Goal: Transaction & Acquisition: Purchase product/service

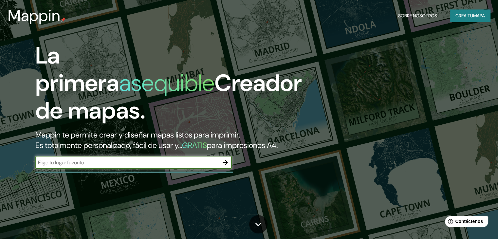
click at [117, 166] on input "text" at bounding box center [127, 163] width 184 height 8
type input "olmué"
click at [223, 166] on icon "button" at bounding box center [226, 163] width 8 height 8
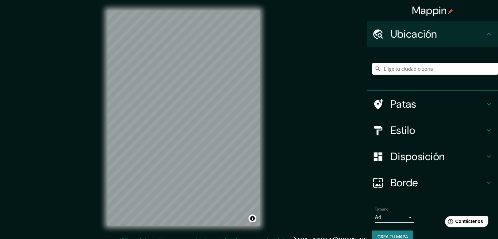
click at [409, 69] on input "Elige tu ciudad o zona" at bounding box center [436, 69] width 126 height 12
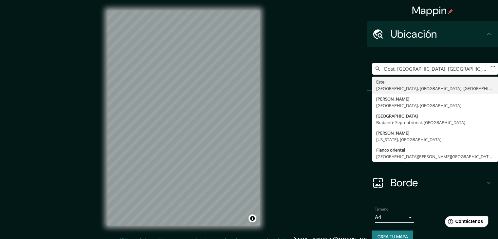
click at [409, 69] on input "Oost, Utrecht, Utrecht, Países Bajos" at bounding box center [436, 69] width 126 height 12
click at [286, 73] on div "Mappin Ubicación Oost, Utrecht, Utrecht, Países Bajos Este Utrecht, Utrecht, Pa…" at bounding box center [249, 123] width 498 height 247
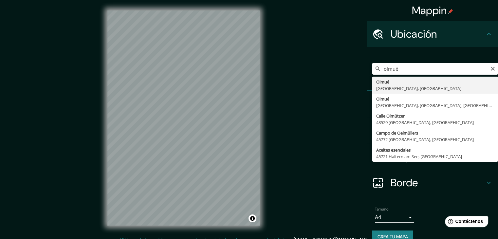
type input "[GEOGRAPHIC_DATA], [GEOGRAPHIC_DATA], [GEOGRAPHIC_DATA]"
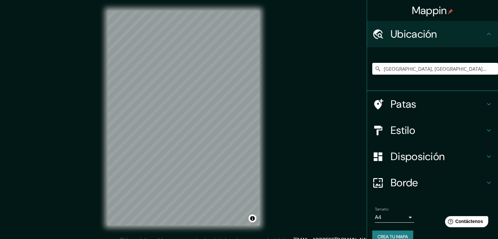
click at [396, 103] on font "Patas" at bounding box center [404, 104] width 26 height 14
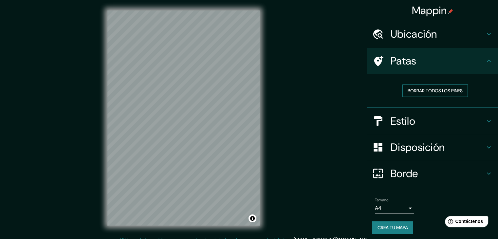
click at [422, 88] on font "Borrar todos los pines" at bounding box center [435, 91] width 55 height 6
click at [414, 123] on h4 "Estilo" at bounding box center [438, 121] width 94 height 13
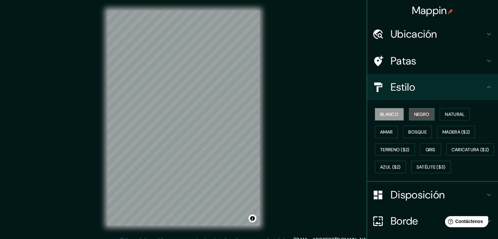
click at [423, 110] on font "Negro" at bounding box center [422, 114] width 15 height 9
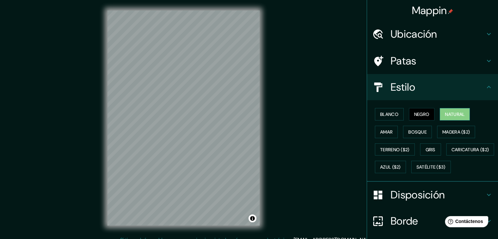
click at [451, 110] on font "Natural" at bounding box center [455, 114] width 20 height 9
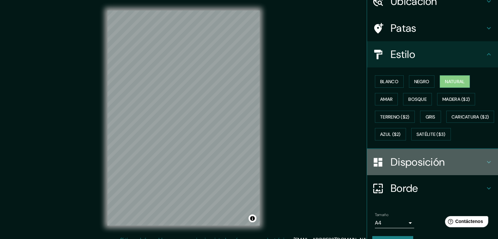
click at [414, 169] on font "Disposición" at bounding box center [418, 162] width 54 height 14
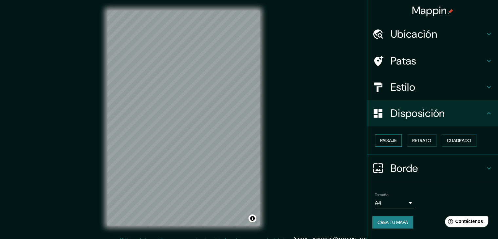
click at [391, 139] on font "Paisaje" at bounding box center [388, 141] width 16 height 6
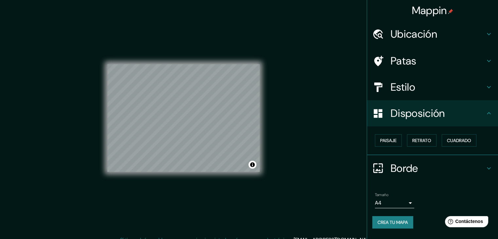
click at [403, 218] on font "Crea tu mapa" at bounding box center [393, 222] width 30 height 9
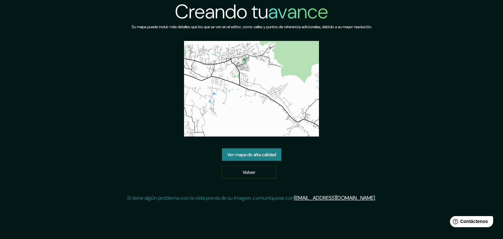
click at [271, 153] on font "Ver mapa de alta calidad" at bounding box center [251, 155] width 49 height 6
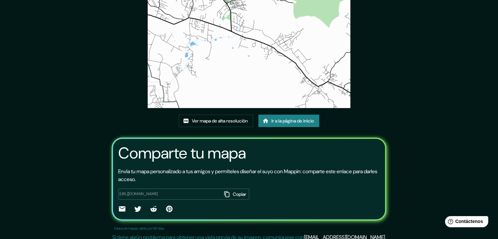
scroll to position [66, 0]
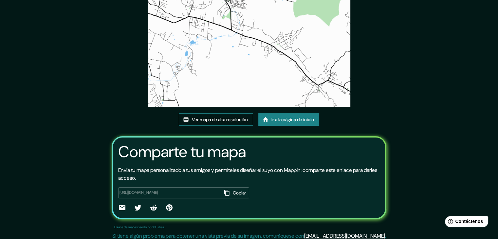
click at [218, 118] on font "Ver mapa de alta resolución" at bounding box center [220, 120] width 56 height 6
click at [233, 190] on font "Copiar" at bounding box center [239, 193] width 13 height 6
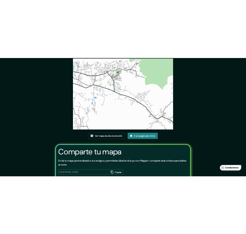
scroll to position [0, 0]
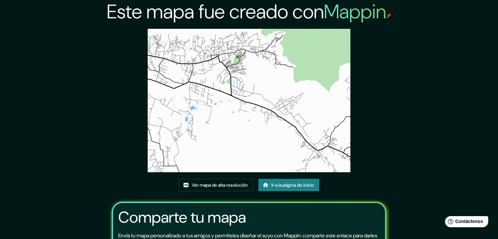
click at [61, 75] on div "Este mapa fue creado con Mappin Ver mapa de alta resolución Ir a la página de i…" at bounding box center [249, 154] width 498 height 308
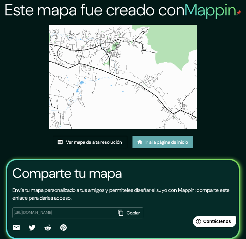
click at [165, 144] on font "Ir a la página de inicio" at bounding box center [167, 142] width 43 height 6
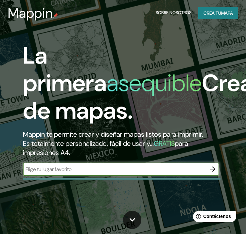
click at [88, 168] on input "text" at bounding box center [115, 169] width 184 height 8
type input "olmue"
click at [214, 167] on icon "button" at bounding box center [213, 169] width 8 height 8
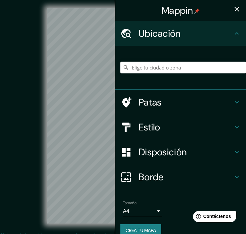
click at [152, 31] on font "Ubicación" at bounding box center [160, 33] width 42 height 12
click at [153, 70] on input "Elige tu ciudad o zona" at bounding box center [184, 68] width 126 height 12
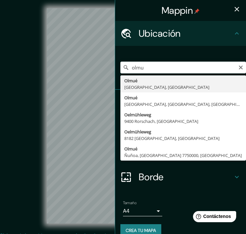
type input "[GEOGRAPHIC_DATA], [GEOGRAPHIC_DATA], [GEOGRAPHIC_DATA]"
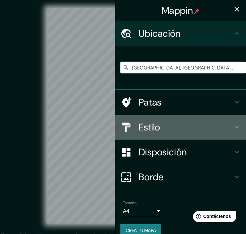
click at [149, 126] on font "Estilo" at bounding box center [150, 127] width 22 height 12
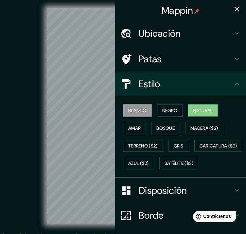
click at [194, 111] on font "Natural" at bounding box center [203, 110] width 20 height 6
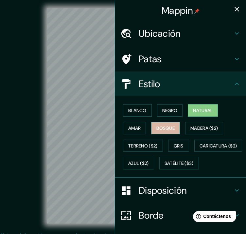
click at [162, 130] on font "Bosque" at bounding box center [166, 128] width 18 height 6
click at [204, 107] on font "Natural" at bounding box center [203, 110] width 20 height 9
click at [168, 131] on font "Bosque" at bounding box center [166, 128] width 18 height 9
click at [198, 113] on font "Natural" at bounding box center [203, 110] width 20 height 9
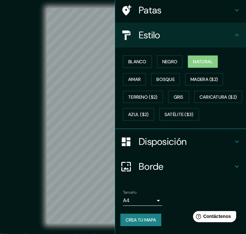
click at [168, 145] on font "Disposición" at bounding box center [163, 141] width 48 height 12
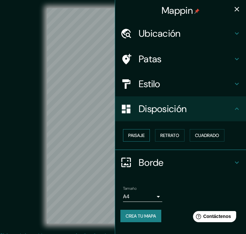
click at [132, 134] on font "Paisaje" at bounding box center [136, 135] width 16 height 6
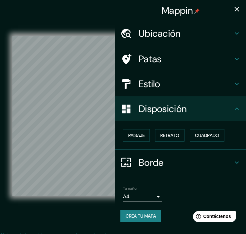
click at [92, 34] on div "© Mapbox © OpenStreetMap Mejorar este mapa" at bounding box center [123, 115] width 222 height 211
click at [238, 7] on icon "button" at bounding box center [237, 9] width 8 height 8
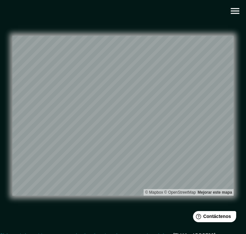
click at [238, 13] on icon "button" at bounding box center [235, 11] width 9 height 6
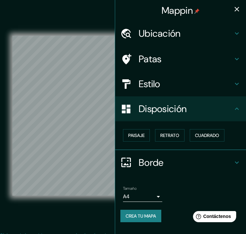
click at [142, 214] on font "Crea tu mapa" at bounding box center [141, 216] width 30 height 6
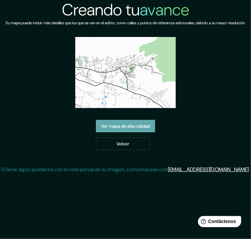
click at [146, 129] on font "Ver mapa de alta calidad" at bounding box center [125, 126] width 49 height 6
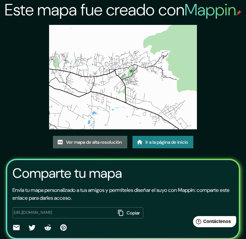
click at [106, 142] on font "Ver mapa de alta resolución" at bounding box center [94, 142] width 56 height 6
